Goal: Task Accomplishment & Management: Use online tool/utility

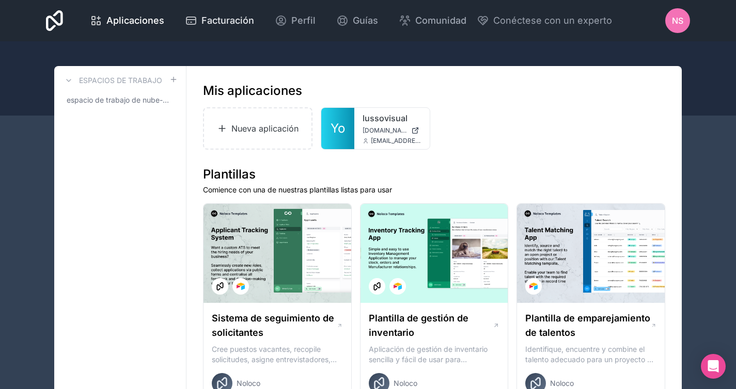
click at [235, 22] on font "Facturación" at bounding box center [227, 20] width 53 height 11
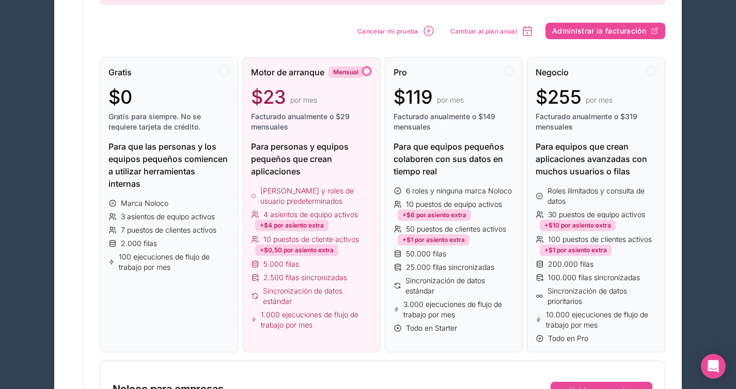
scroll to position [142, 0]
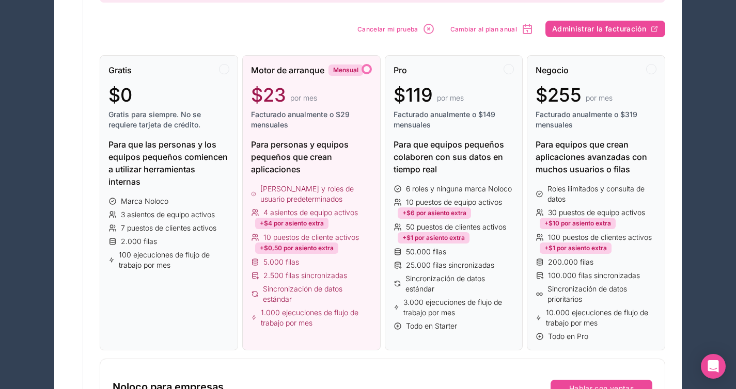
click at [333, 214] on font "4 asientos de equipo activos" at bounding box center [310, 212] width 95 height 9
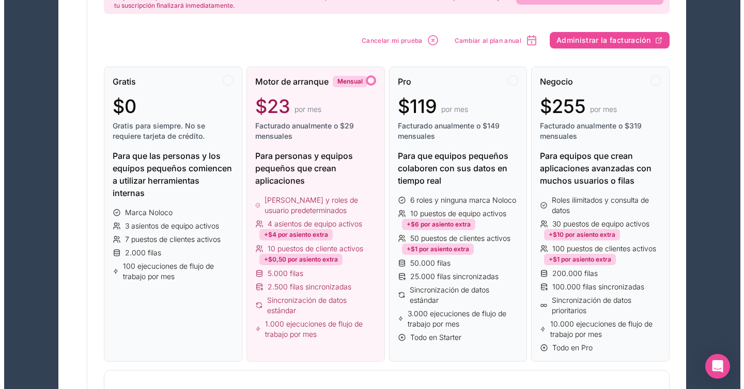
scroll to position [0, 0]
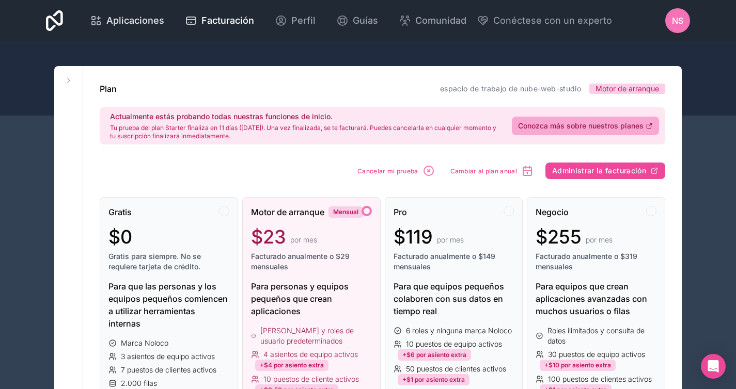
click at [148, 18] on font "Aplicaciones" at bounding box center [135, 20] width 58 height 11
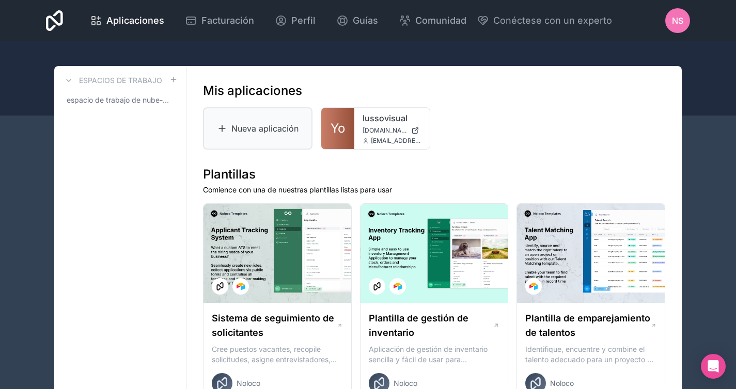
click at [273, 124] on font "Nueva aplicación" at bounding box center [264, 128] width 67 height 10
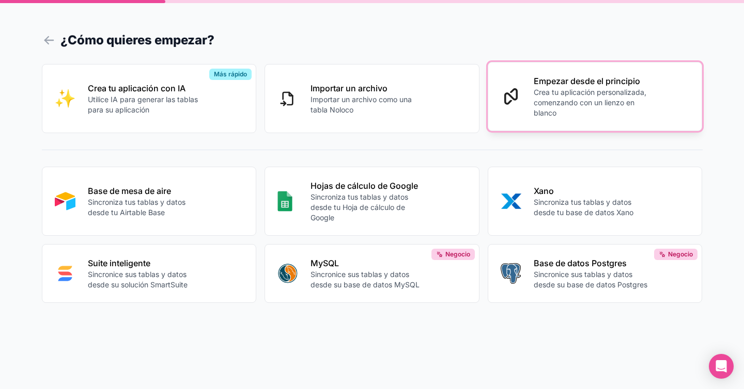
click at [607, 99] on font "Crea tu aplicación personalizada, comenzando con un lienzo en blanco" at bounding box center [590, 102] width 113 height 29
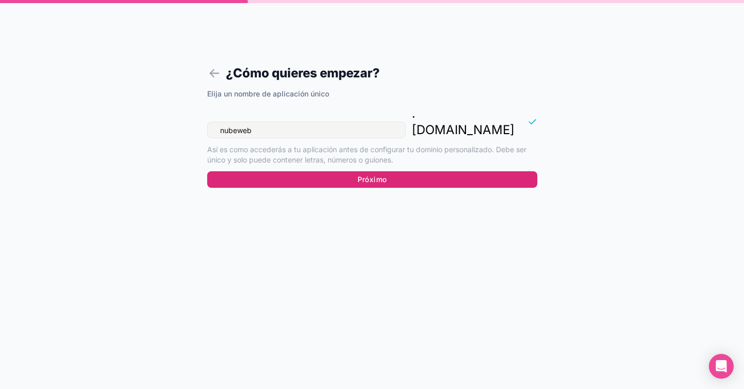
click at [354, 171] on button "Próximo" at bounding box center [372, 179] width 330 height 17
click at [414, 171] on button "Próximo" at bounding box center [372, 179] width 330 height 17
